Goal: Task Accomplishment & Management: Manage account settings

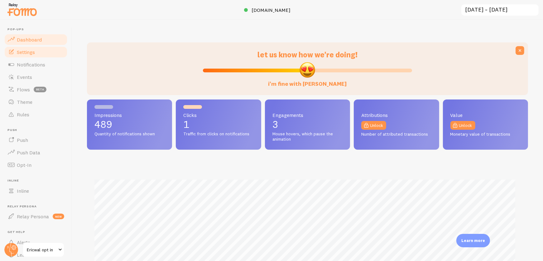
click at [27, 52] on span "Settings" at bounding box center [26, 52] width 18 height 6
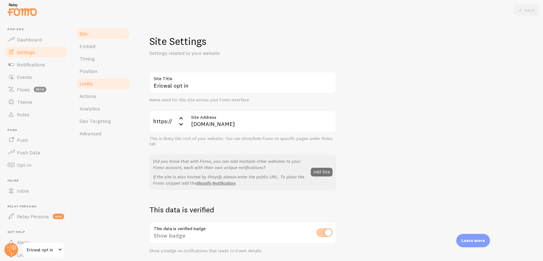
click at [90, 80] on span "Limits" at bounding box center [85, 83] width 13 height 6
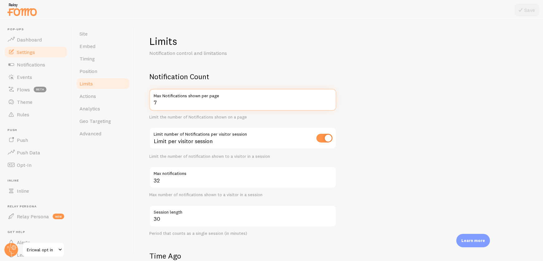
click at [193, 103] on input "7" at bounding box center [242, 100] width 187 height 22
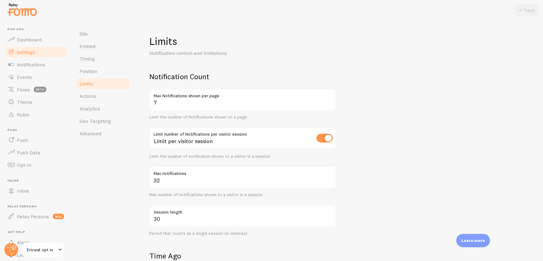
click at [285, 55] on p "Notification control and limitations" at bounding box center [224, 53] width 150 height 7
click at [27, 35] on link "Dashboard" at bounding box center [36, 39] width 64 height 12
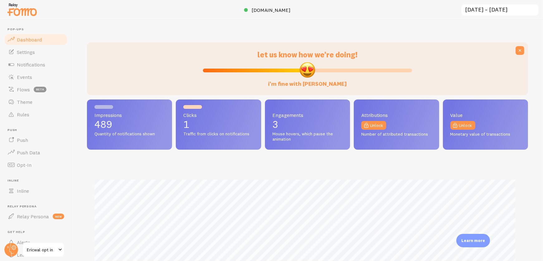
scroll to position [164, 435]
click at [274, 12] on span "[DOMAIN_NAME]" at bounding box center [270, 10] width 39 height 6
click at [28, 74] on span "Events" at bounding box center [24, 77] width 15 height 6
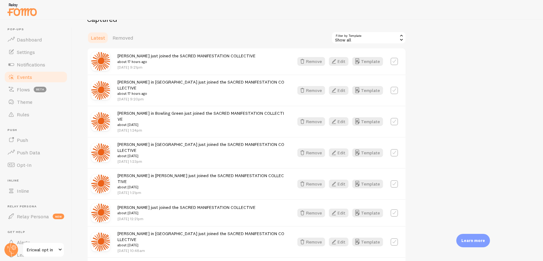
scroll to position [147, 0]
